Goal: Find contact information: Find contact information

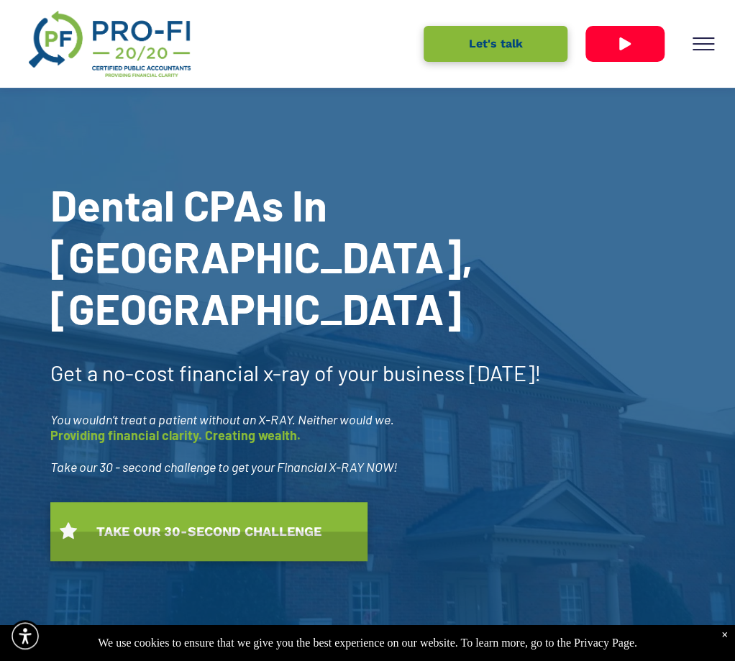
click at [0, 0] on span "Meet Our Team" at bounding box center [0, 0] width 0 height 0
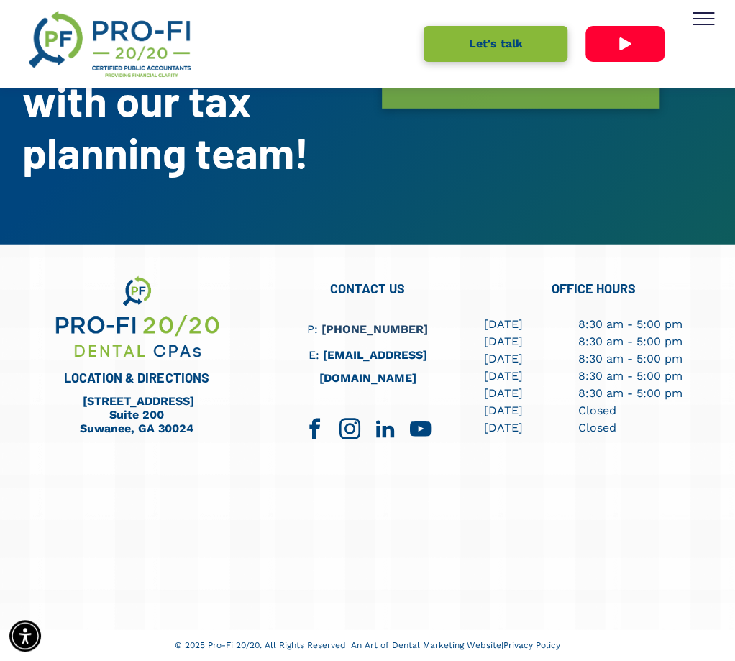
scroll to position [4389, 0]
click at [0, 0] on div "The Co-Founders [PERSON_NAME], CPA Co-Founder, Managing Partner [PERSON_NAME] C…" at bounding box center [0, 0] width 0 height 0
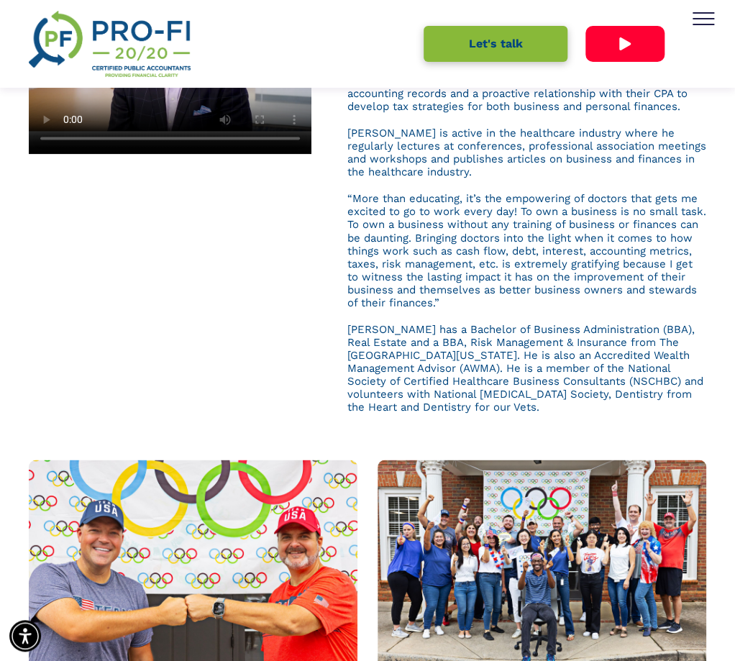
scroll to position [288, 0]
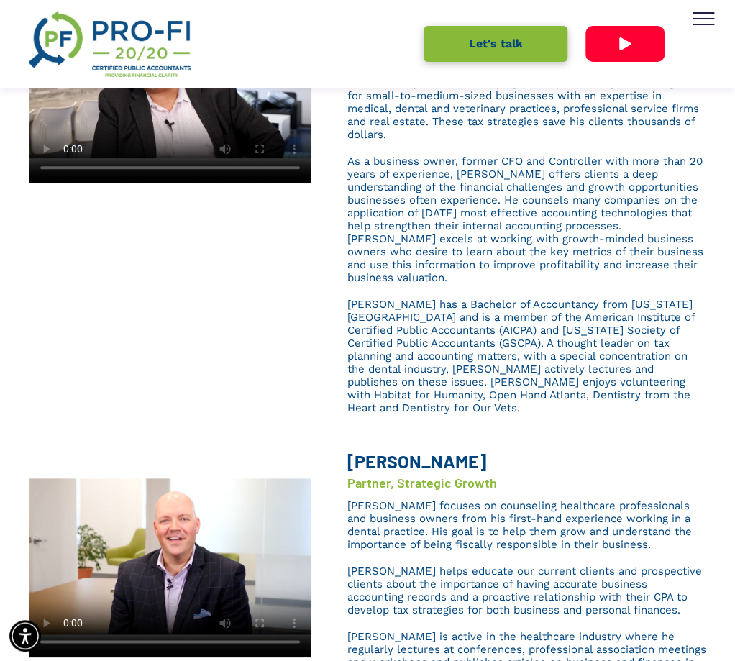
drag, startPoint x: 441, startPoint y: 67, endPoint x: 338, endPoint y: 67, distance: 102.9
click at [338, 67] on div "[PERSON_NAME], CPA CEO and Founding Partner At Pro-Fi 2020 , [PERSON_NAME] advi…" at bounding box center [509, 200] width 395 height 443
copy span "[PERSON_NAME]"
